Goal: Information Seeking & Learning: Learn about a topic

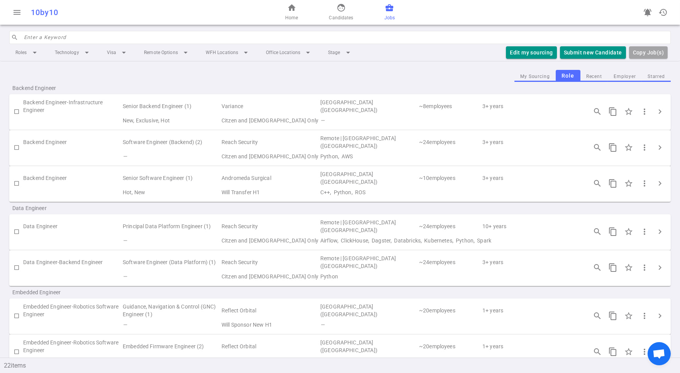
drag, startPoint x: 0, startPoint y: 0, endPoint x: 408, endPoint y: 186, distance: 448.1
click at [408, 187] on td "C++, Python, ROS" at bounding box center [450, 192] width 261 height 11
click at [407, 187] on td "C++, Python, ROS" at bounding box center [450, 192] width 261 height 11
click at [655, 145] on span "chevron_right" at bounding box center [659, 147] width 9 height 9
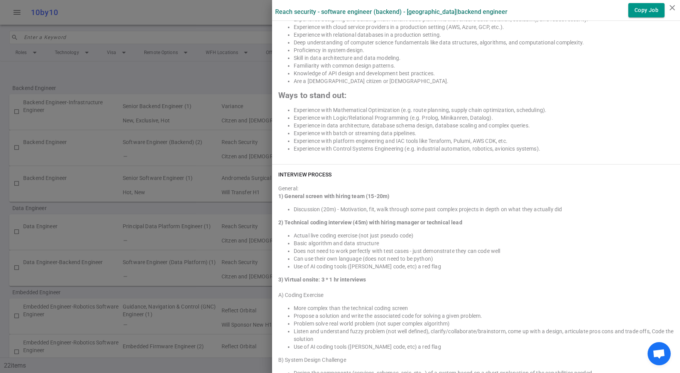
scroll to position [733, 0]
